Goal: Information Seeking & Learning: Find specific fact

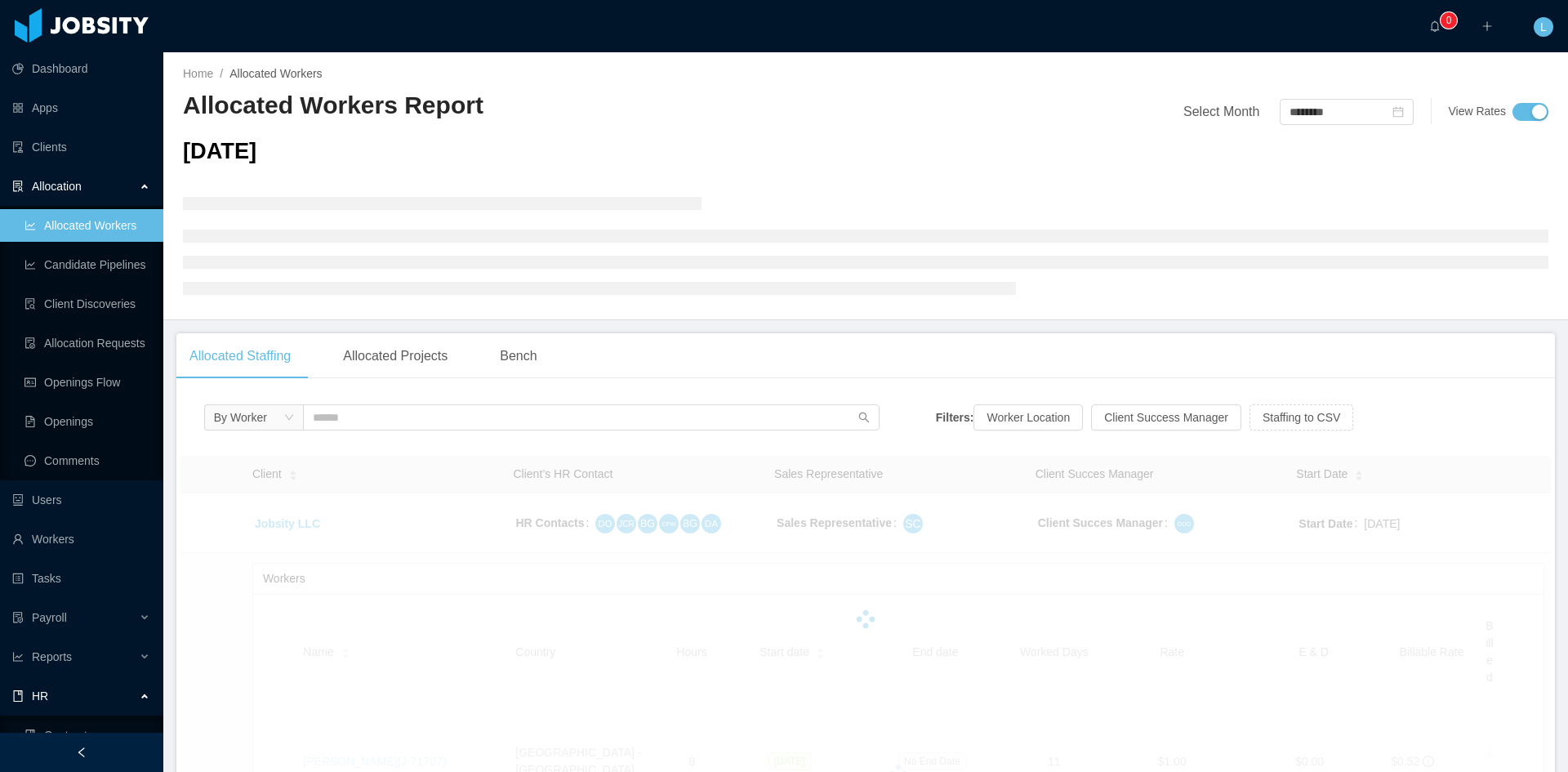
scroll to position [104, 0]
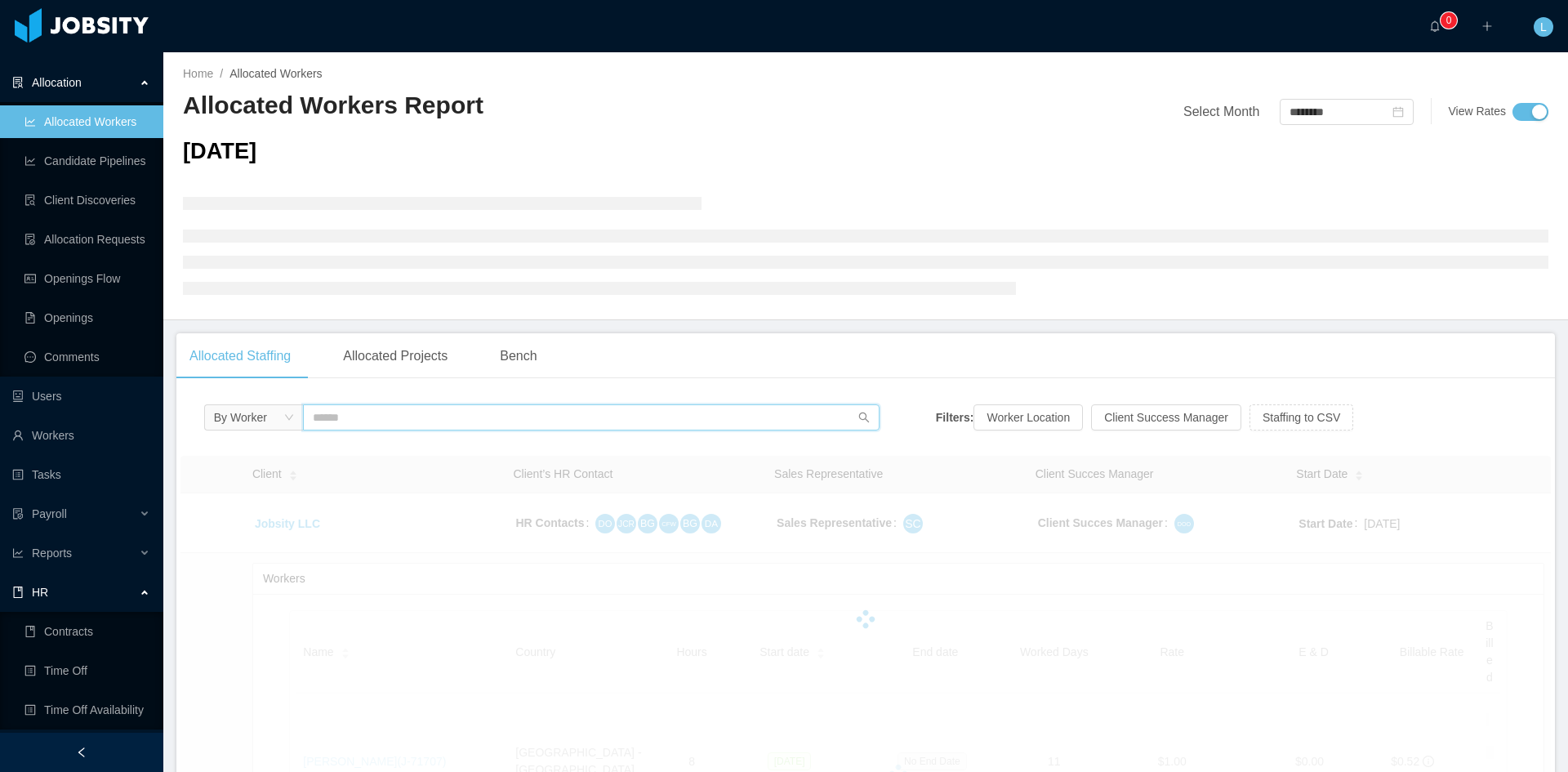
click at [614, 425] on input "text" at bounding box center [591, 417] width 577 height 26
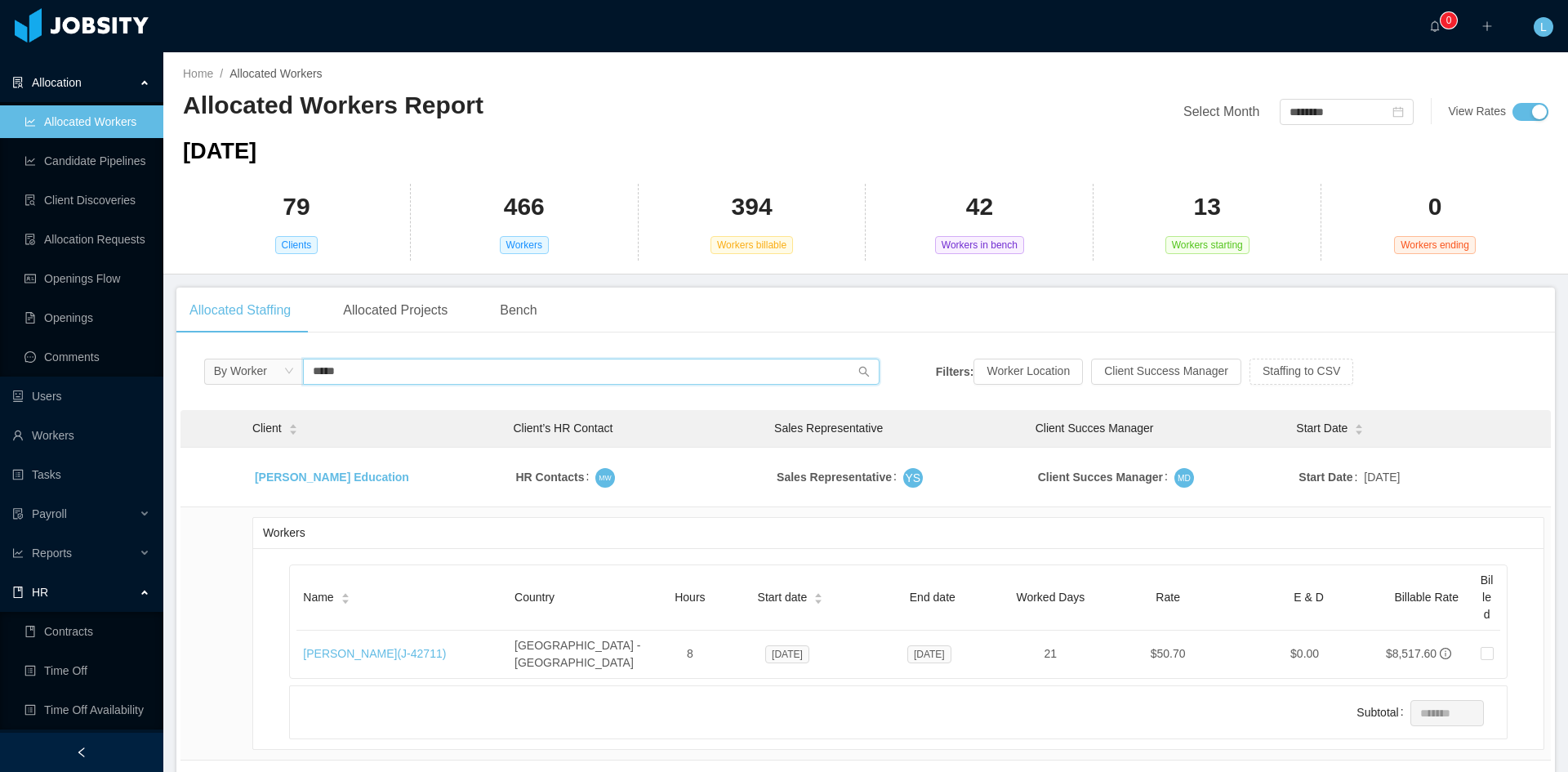
type input "*****"
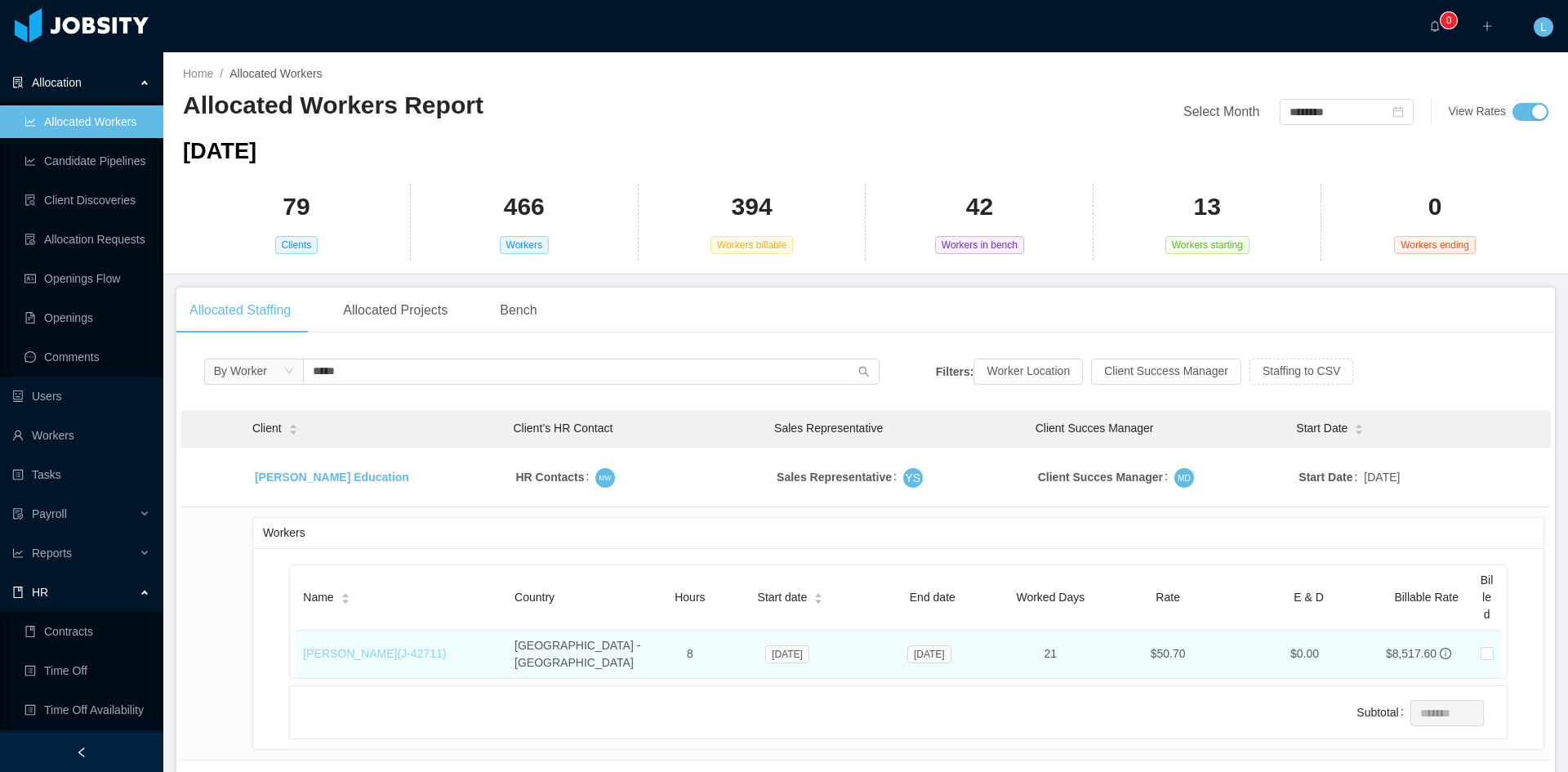
click at [397, 647] on link "[PERSON_NAME] (J- 42711 )" at bounding box center [375, 653] width 143 height 13
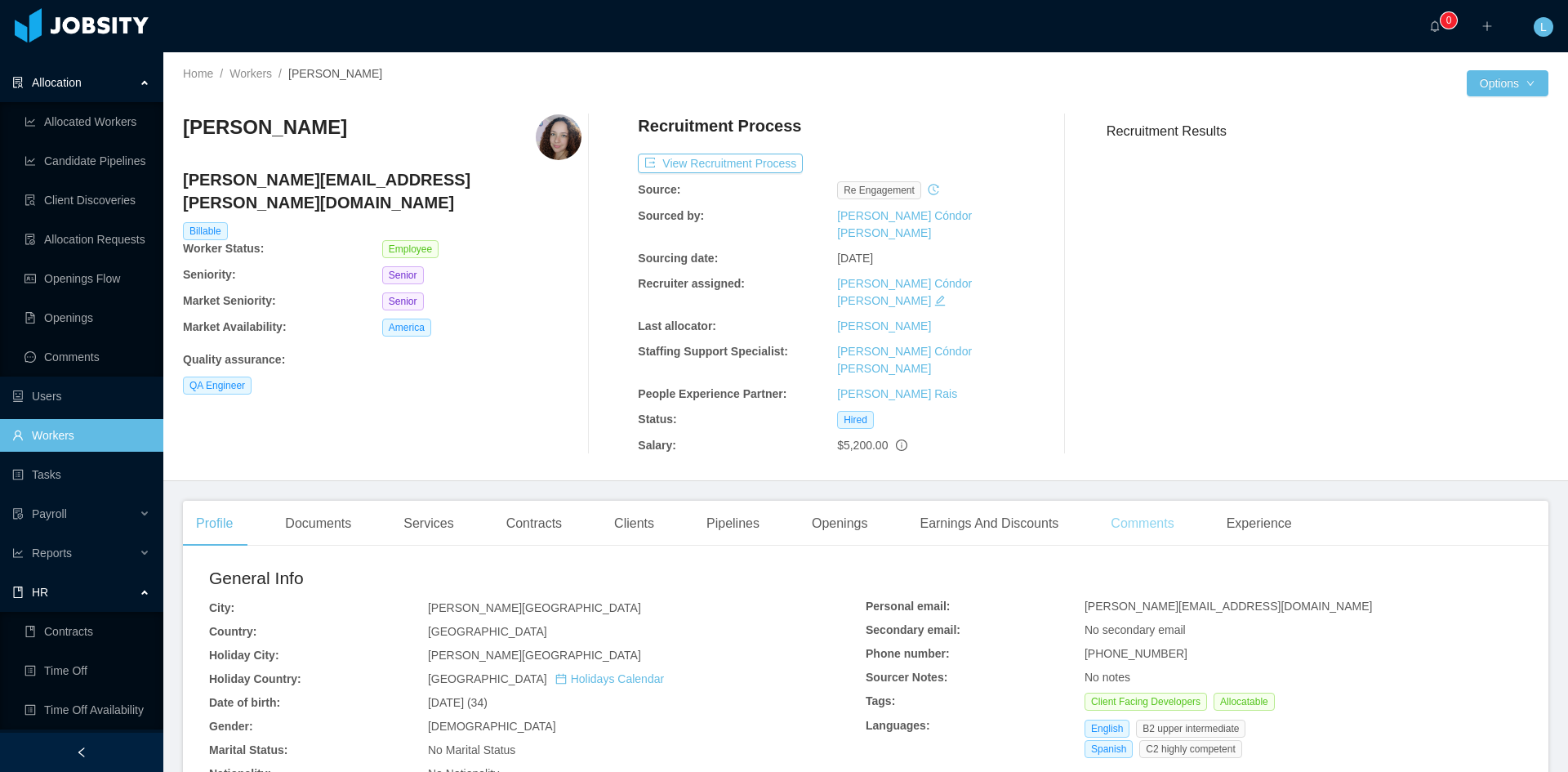
click at [1151, 501] on div "Comments" at bounding box center [1142, 523] width 89 height 46
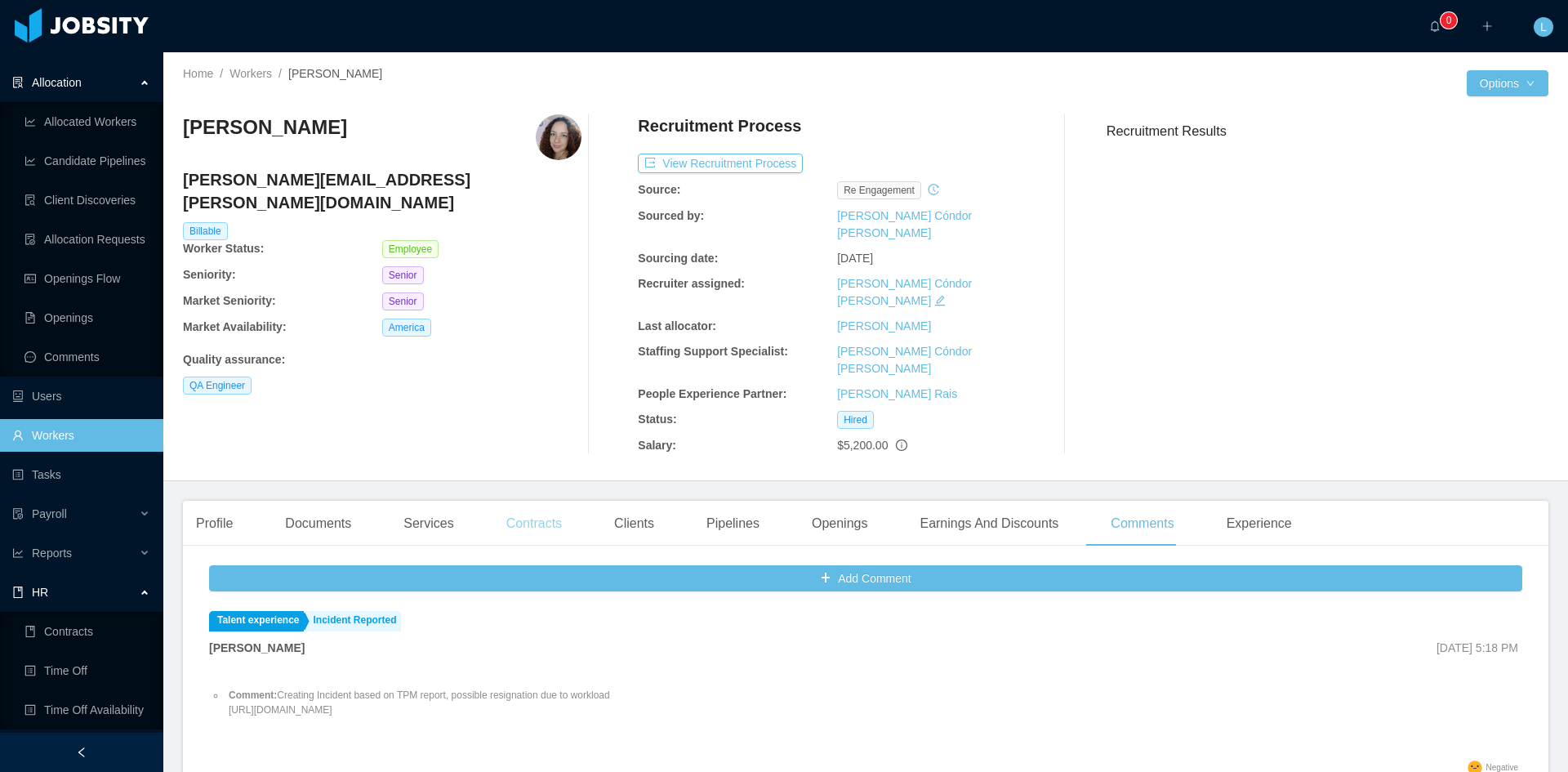
click at [546, 501] on div "Contracts" at bounding box center [533, 523] width 81 height 46
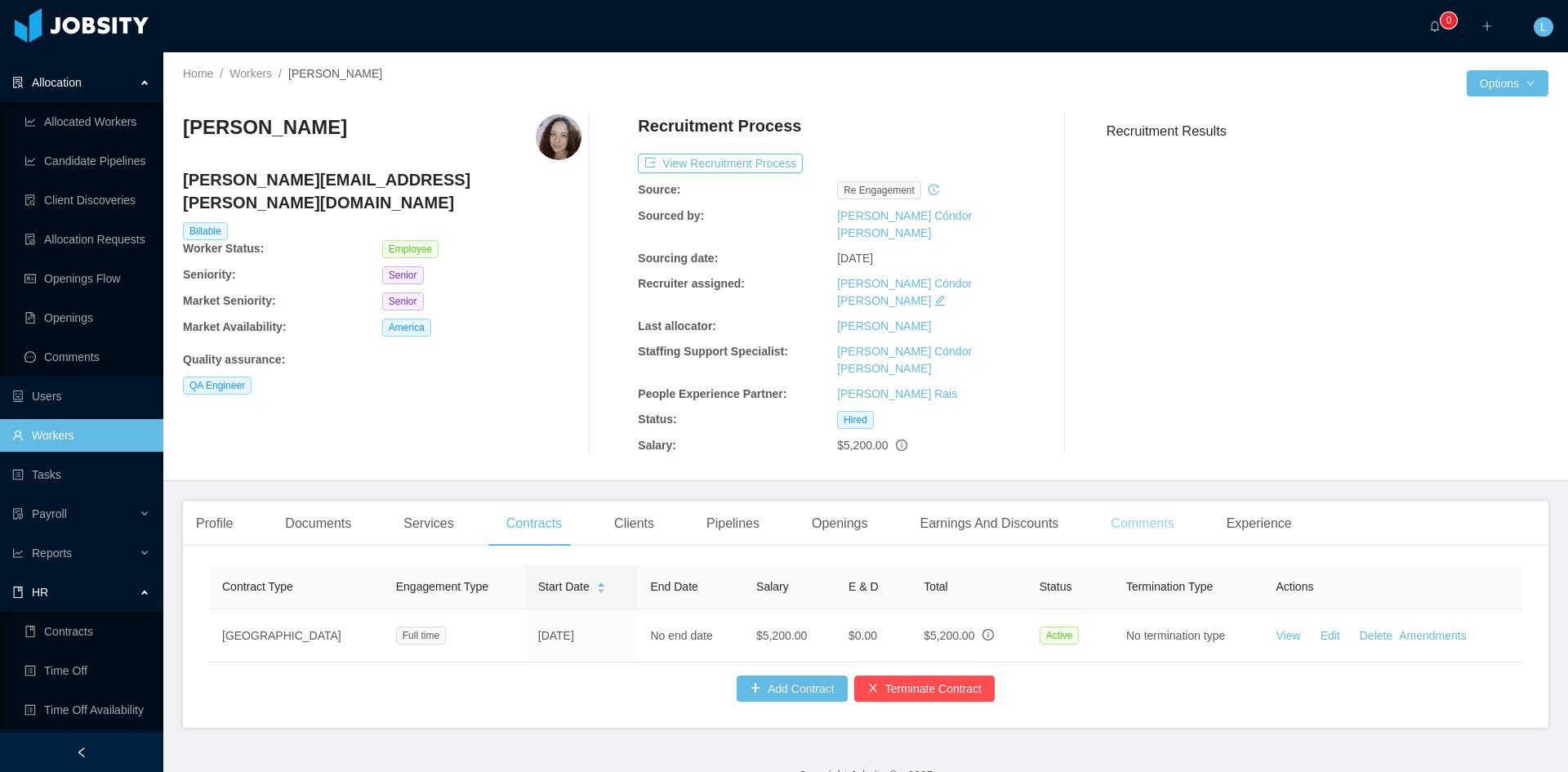
click at [1122, 501] on div "Comments" at bounding box center [1142, 523] width 89 height 46
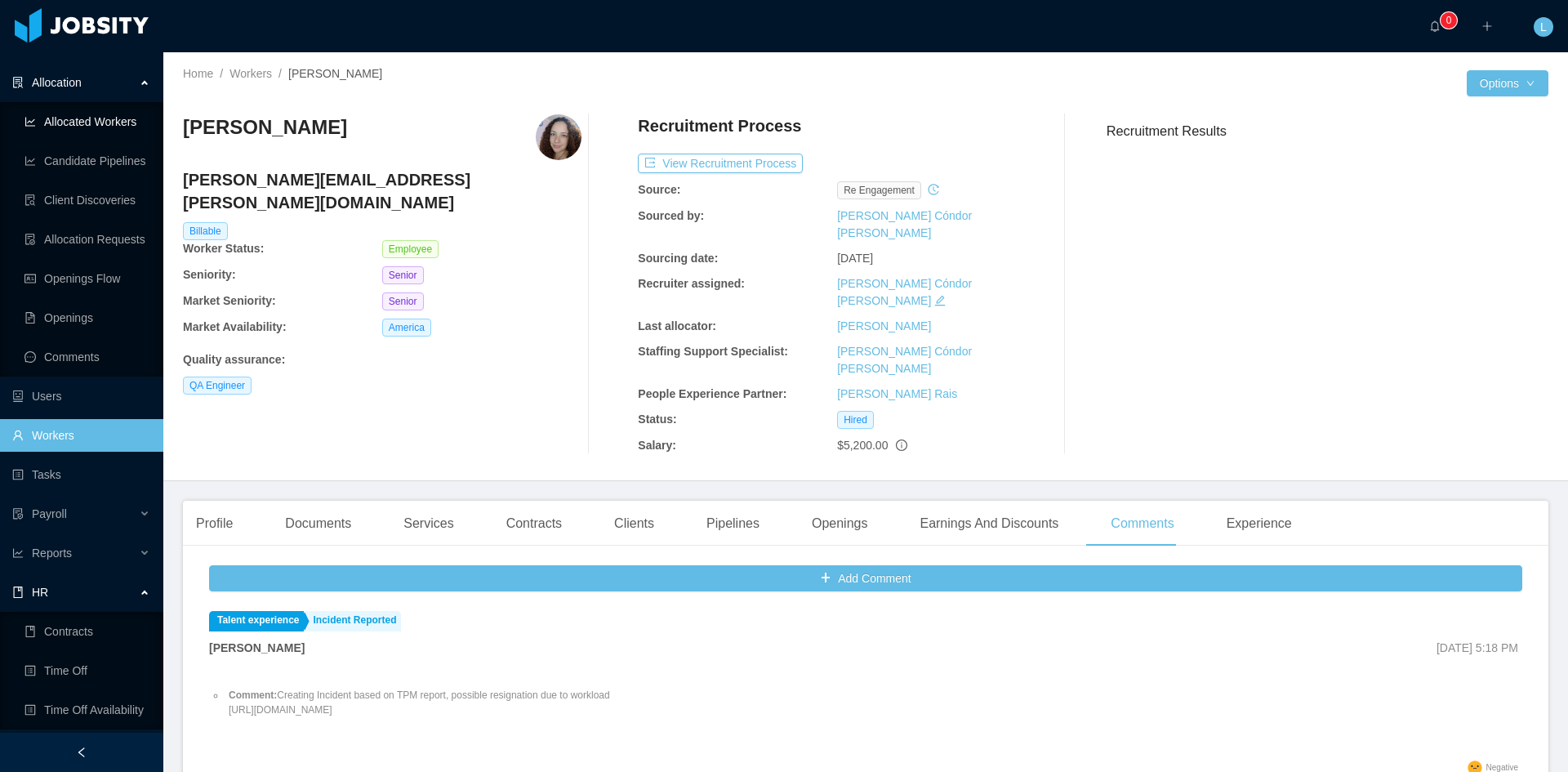
click at [70, 104] on ul "Allocated Workers Candidate Pipelines Client Discoveries Allocation Requests Op…" at bounding box center [81, 239] width 164 height 275
click at [81, 119] on link "Allocated Workers" at bounding box center [87, 122] width 126 height 33
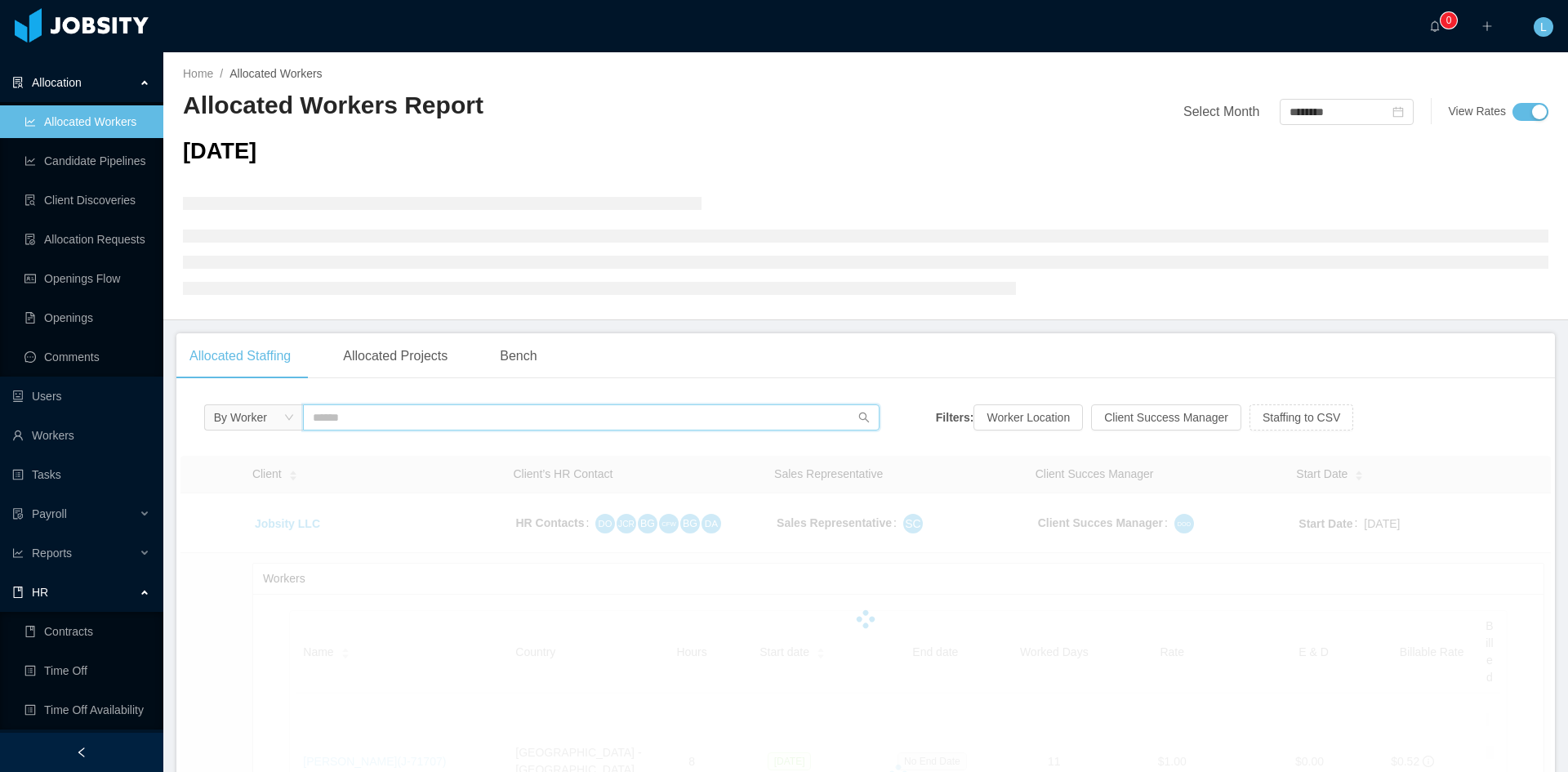
click at [576, 408] on input "text" at bounding box center [591, 417] width 577 height 26
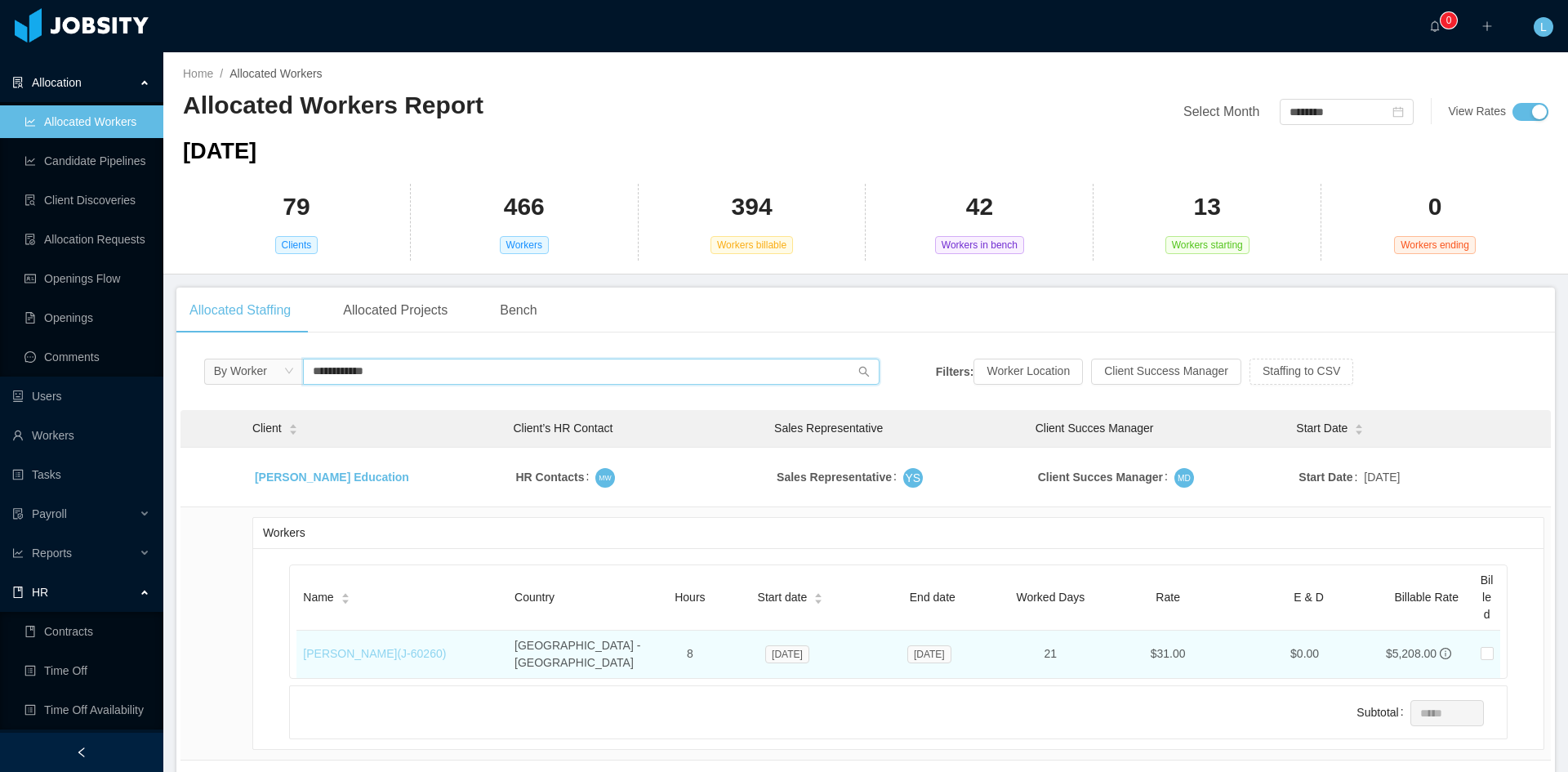
type input "**********"
click at [350, 647] on link "[PERSON_NAME] (J- 60260 )" at bounding box center [375, 653] width 143 height 13
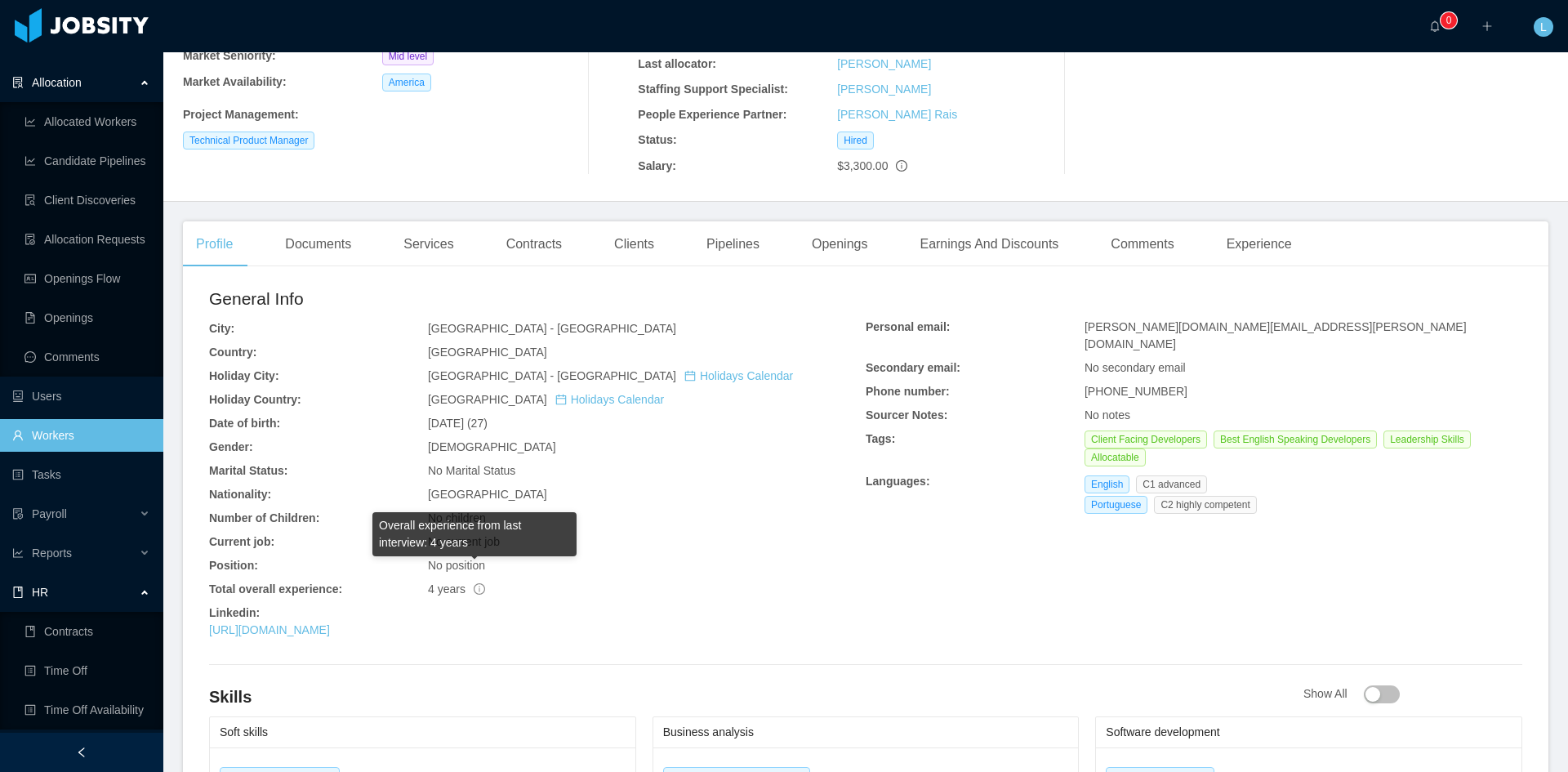
scroll to position [408, 0]
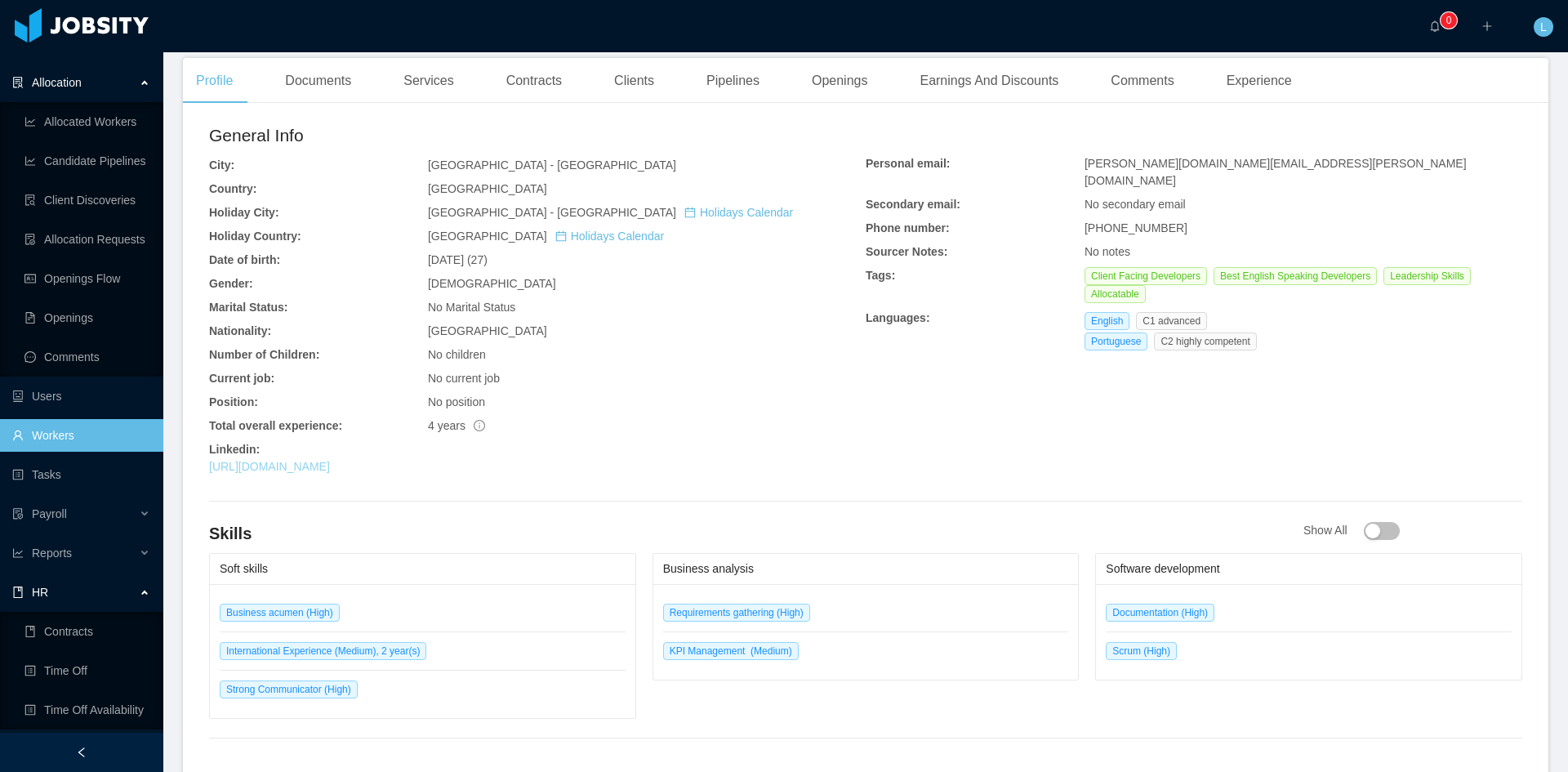
click at [330, 460] on link "[URL][DOMAIN_NAME]" at bounding box center [269, 466] width 121 height 13
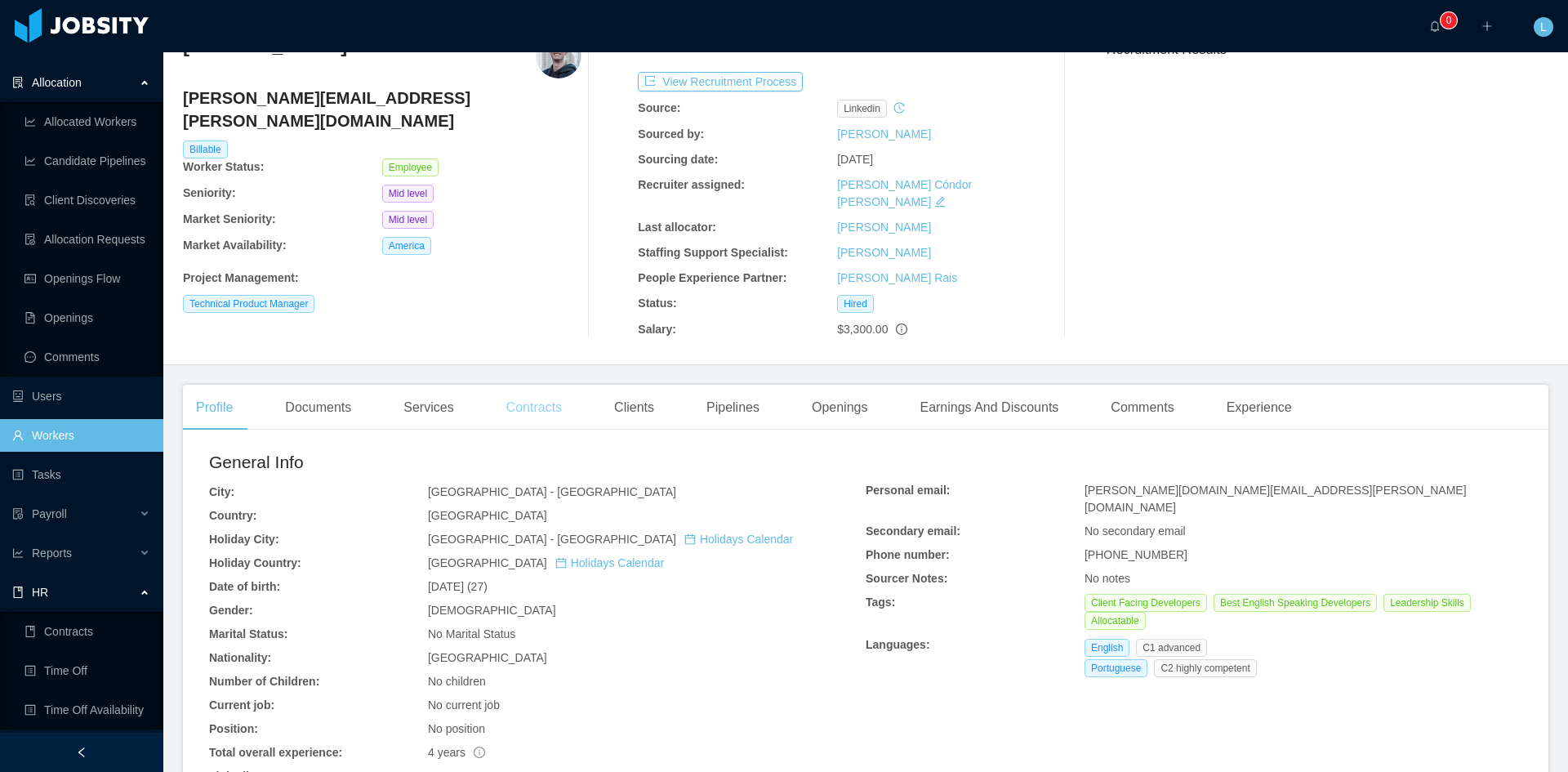
click at [552, 390] on div "Contracts" at bounding box center [533, 407] width 81 height 46
